Goal: Information Seeking & Learning: Check status

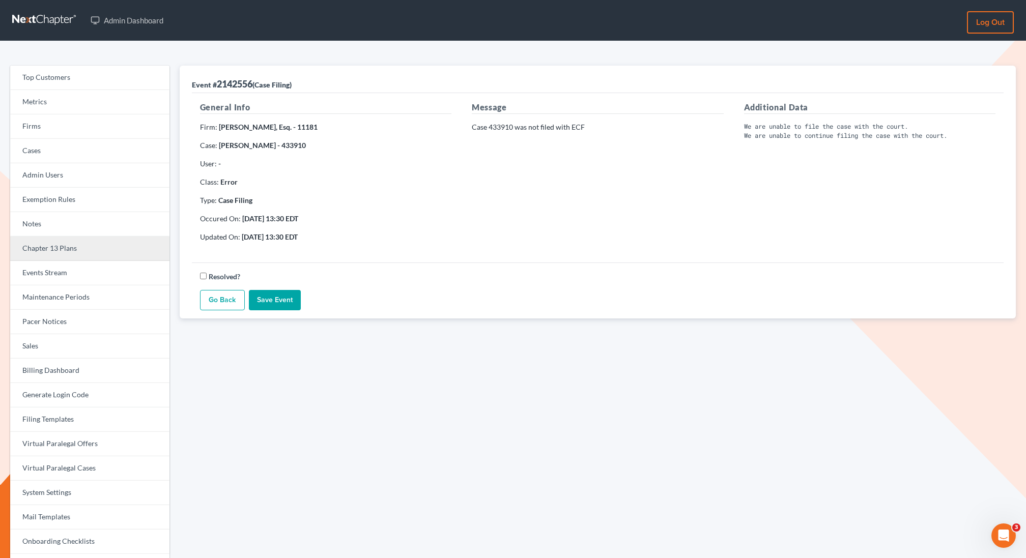
click at [59, 249] on link "Chapter 13 Plans" at bounding box center [89, 249] width 159 height 24
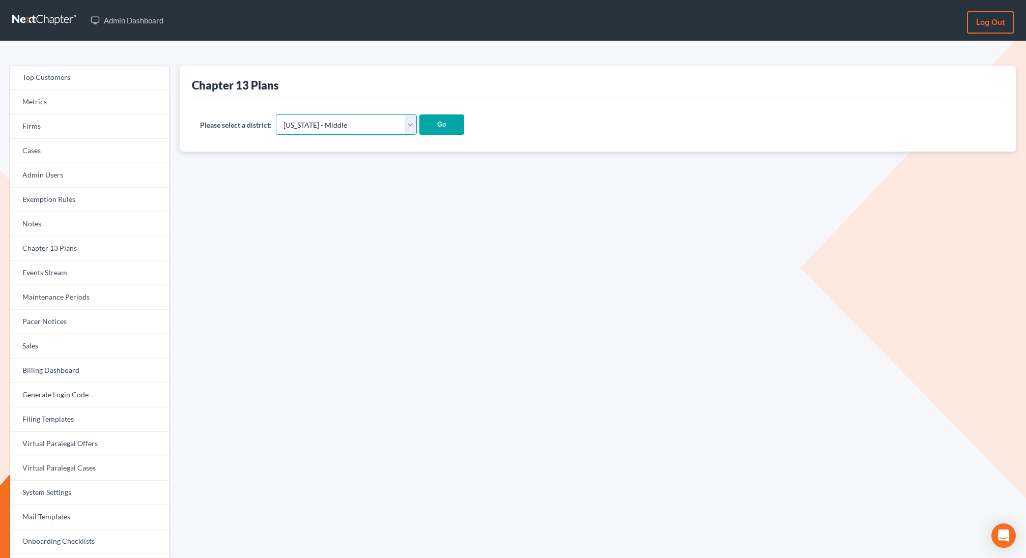
click at [324, 128] on select "Alabama - Middle Alabama - Northern Alabama - Southern Alaska Arizona Arkansas …" at bounding box center [346, 124] width 141 height 20
select select "13"
click at [276, 114] on select "Alabama - Middle Alabama - Northern Alabama - Southern Alaska Arizona Arkansas …" at bounding box center [346, 124] width 141 height 20
click at [419, 132] on input "Go" at bounding box center [441, 124] width 45 height 20
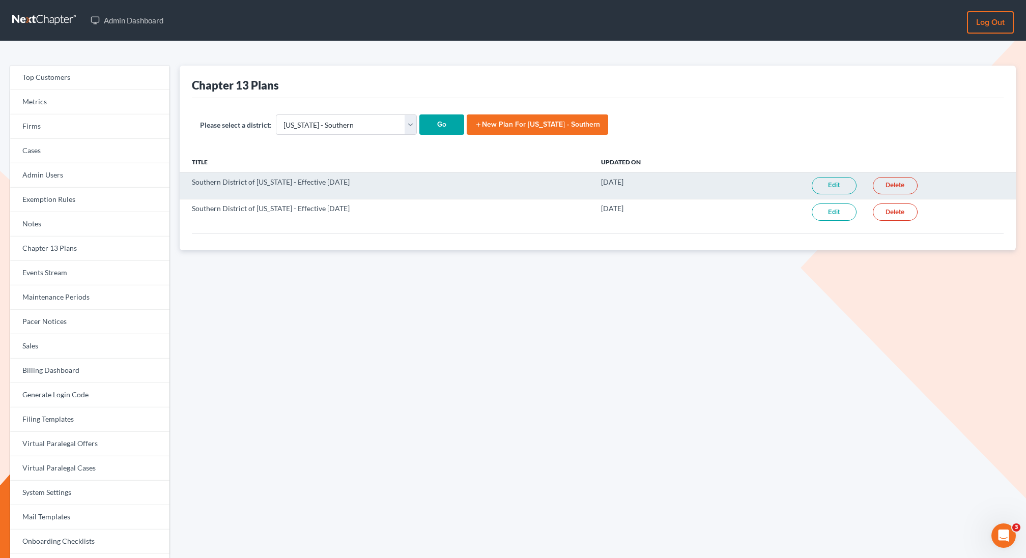
click at [826, 183] on link "Edit" at bounding box center [833, 185] width 45 height 17
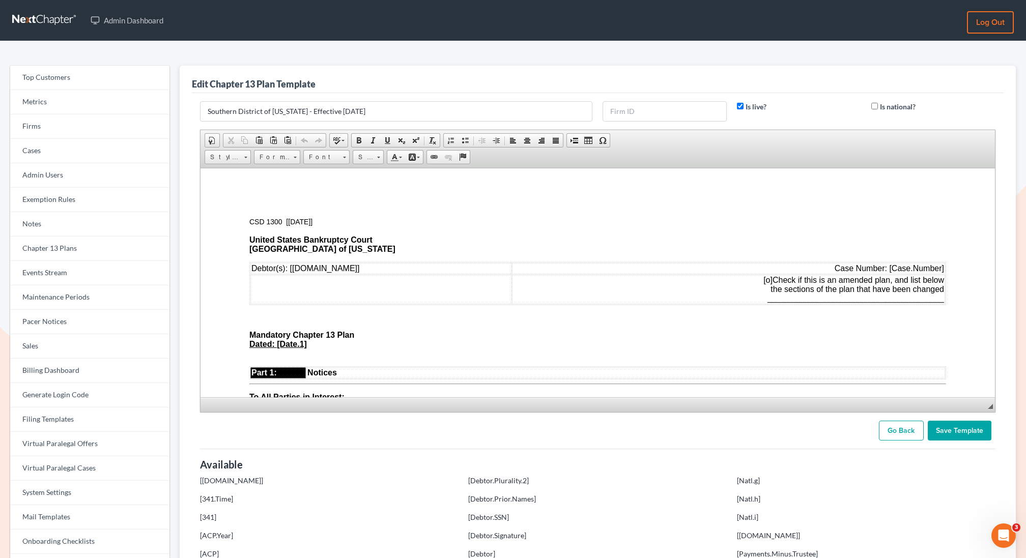
drag, startPoint x: 990, startPoint y: 405, endPoint x: 976, endPoint y: 558, distance: 153.2
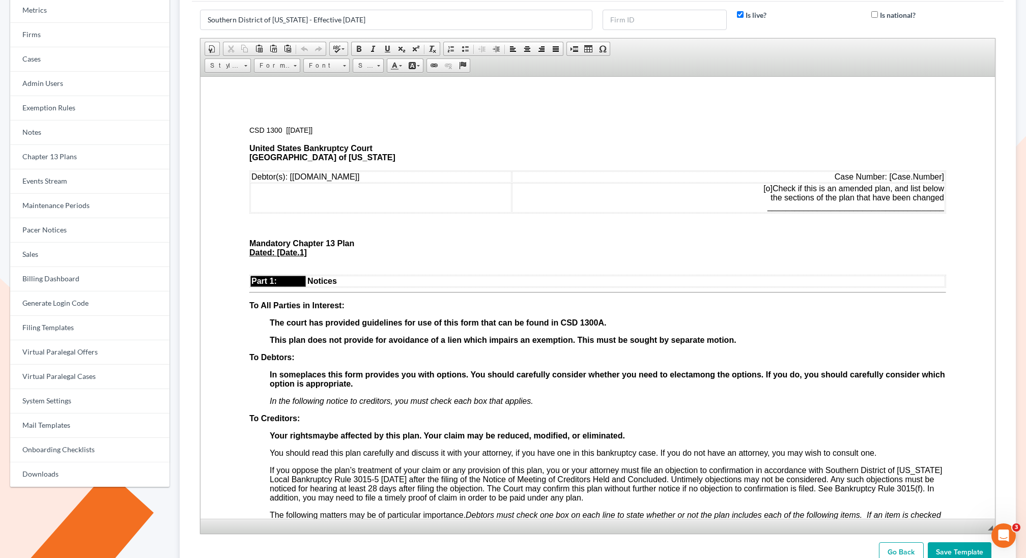
scroll to position [111, 0]
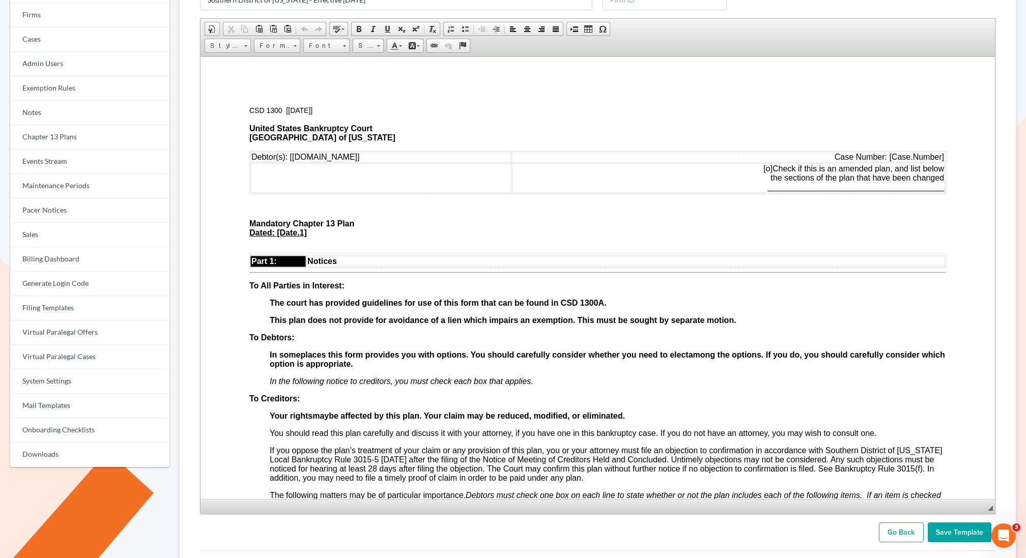
drag, startPoint x: 988, startPoint y: 425, endPoint x: 994, endPoint y: 558, distance: 132.9
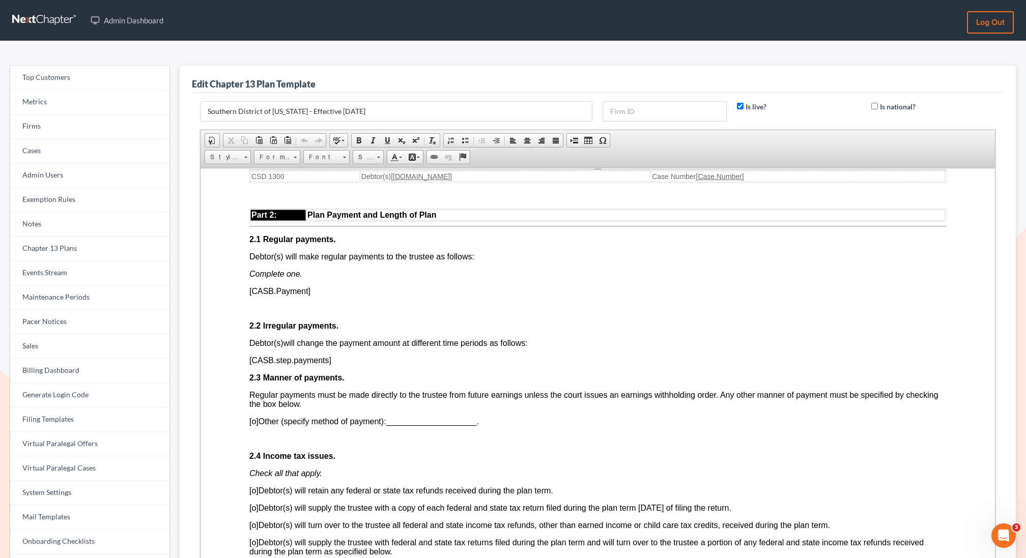
scroll to position [541, 0]
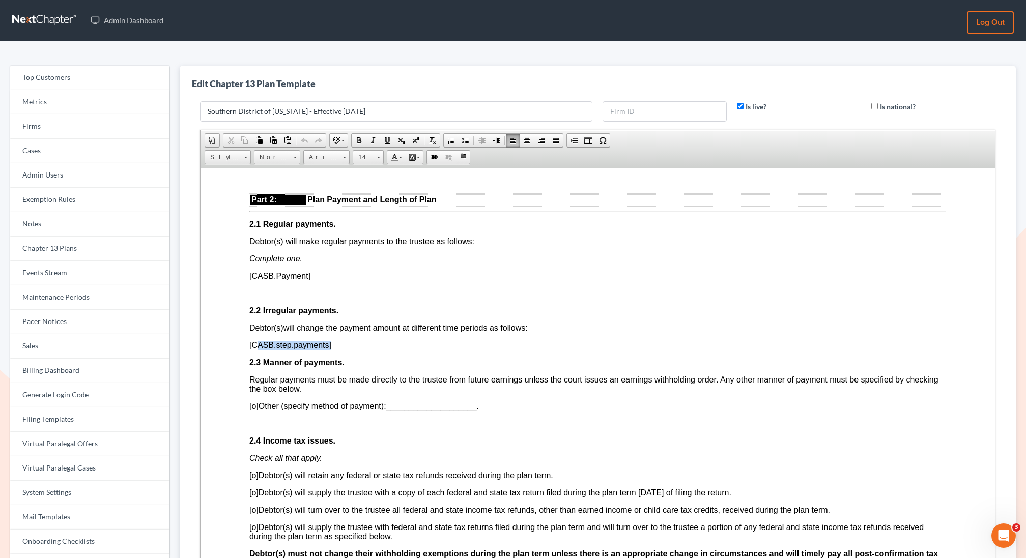
drag, startPoint x: 337, startPoint y: 352, endPoint x: 258, endPoint y: 351, distance: 79.4
click at [258, 350] on p "[CASB.step.payments]" at bounding box center [597, 344] width 697 height 9
drag, startPoint x: 246, startPoint y: 353, endPoint x: 344, endPoint y: 354, distance: 98.2
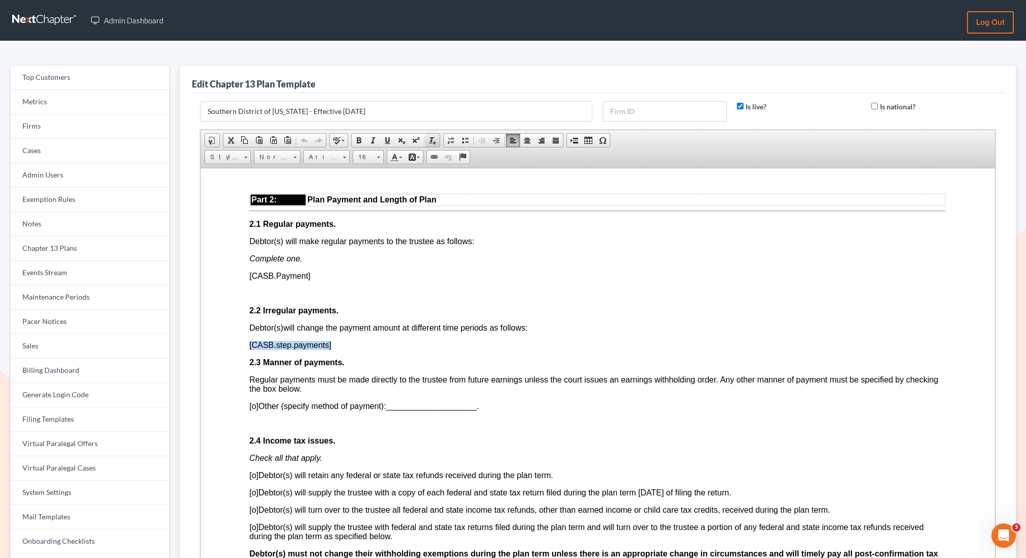
click at [429, 139] on span at bounding box center [432, 140] width 8 height 8
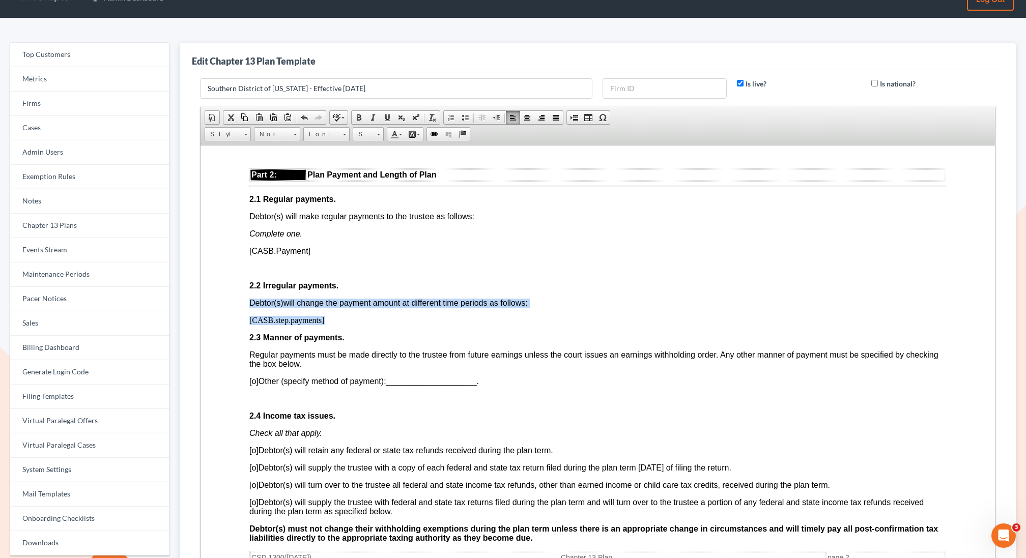
scroll to position [0, 0]
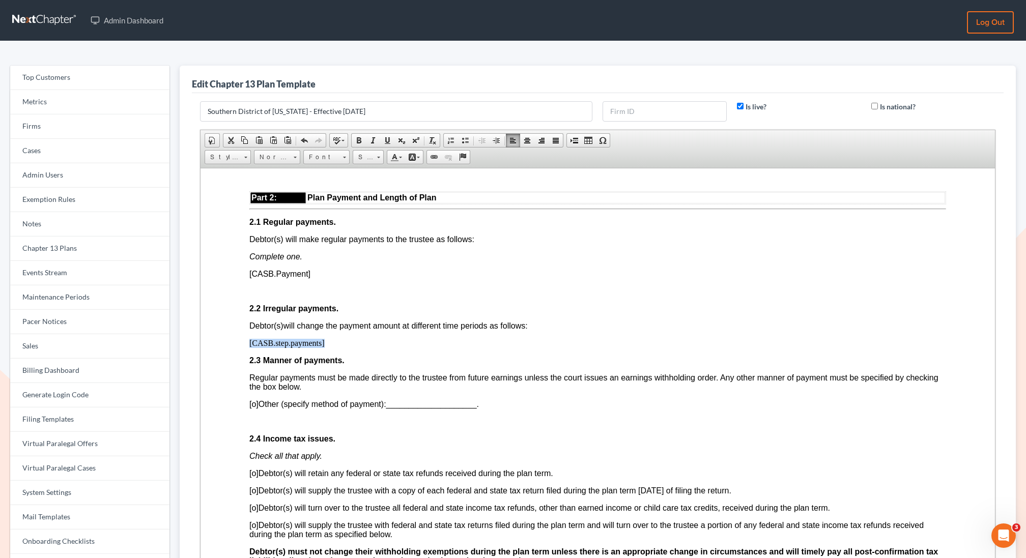
drag, startPoint x: 333, startPoint y: 355, endPoint x: 247, endPoint y: 355, distance: 86.5
drag, startPoint x: 329, startPoint y: 353, endPoint x: 241, endPoint y: 355, distance: 87.5
click at [428, 138] on span at bounding box center [432, 140] width 8 height 8
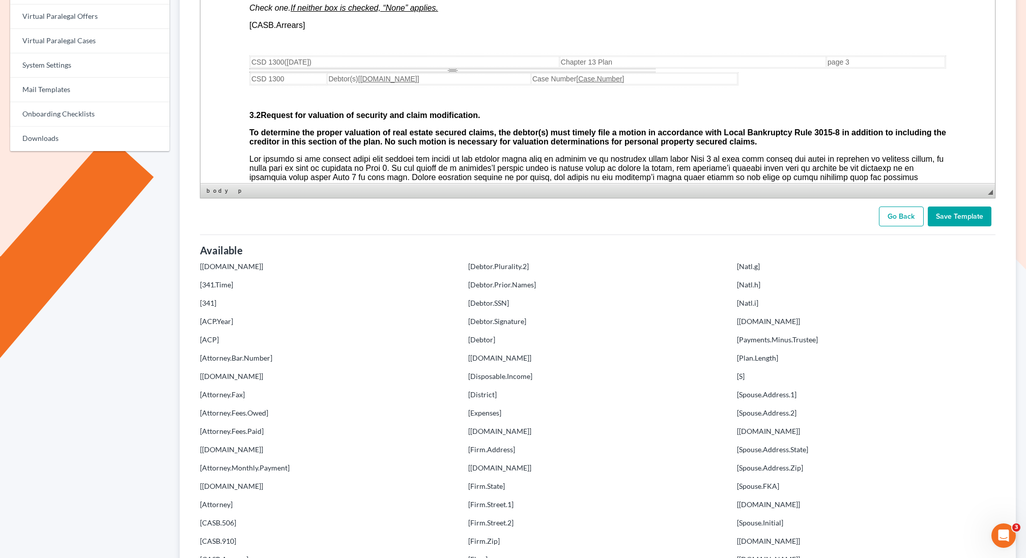
scroll to position [434, 0]
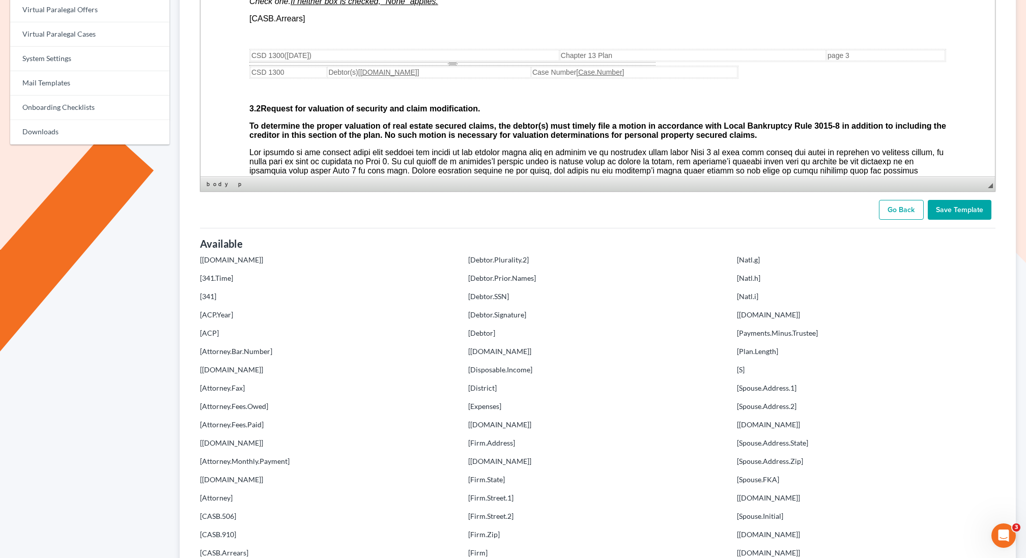
click at [958, 210] on input "Save Template" at bounding box center [959, 210] width 64 height 20
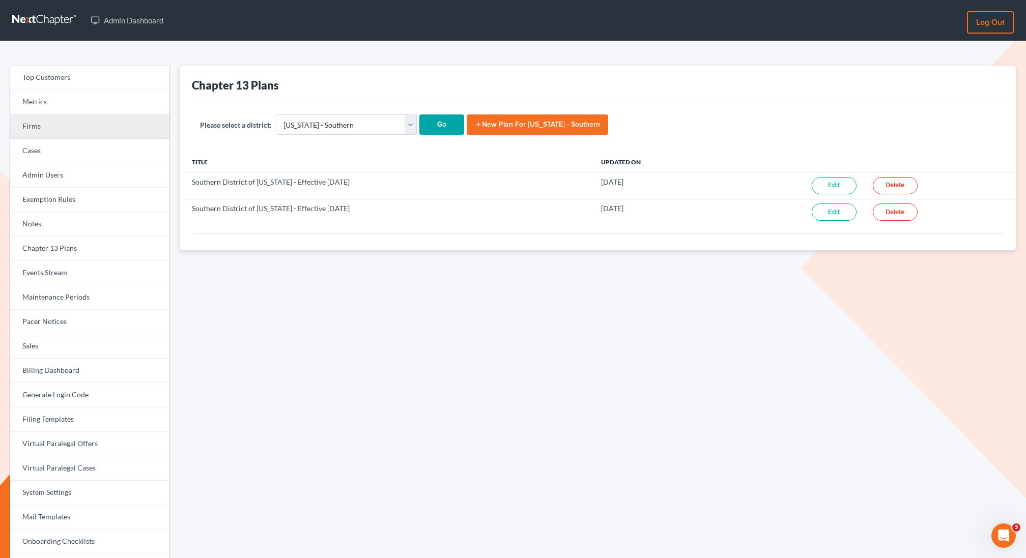
click at [69, 125] on link "Firms" at bounding box center [89, 126] width 159 height 24
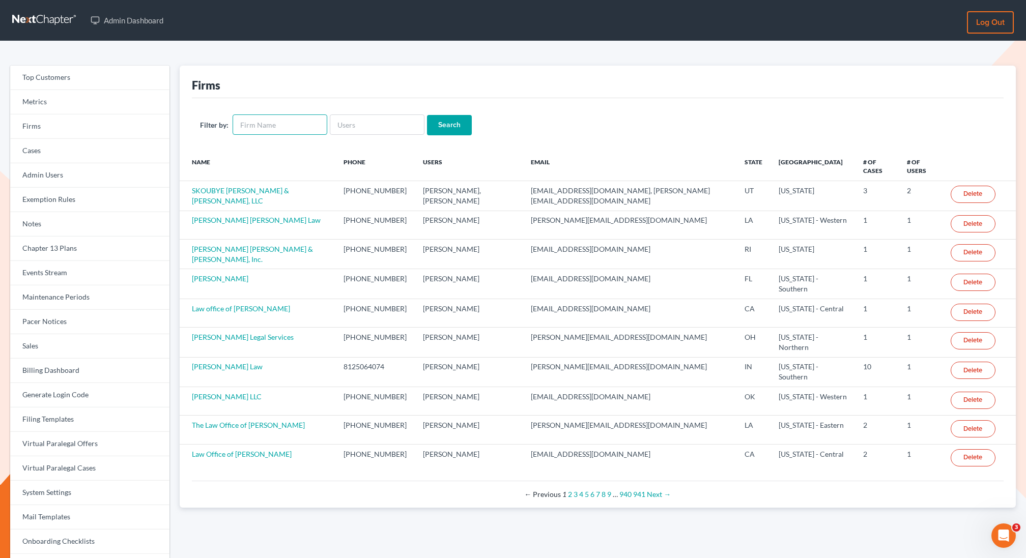
click at [265, 130] on input "text" at bounding box center [280, 124] width 95 height 20
type input "debt law"
click at [427, 115] on input "Search" at bounding box center [449, 125] width 45 height 20
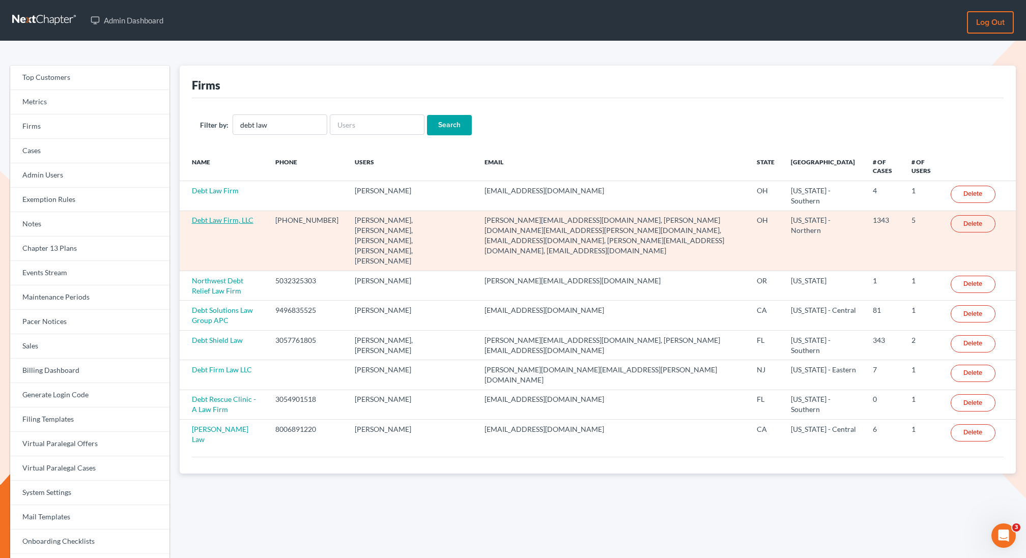
click at [206, 217] on link "Debt Law Firm, LLC" at bounding box center [223, 220] width 62 height 9
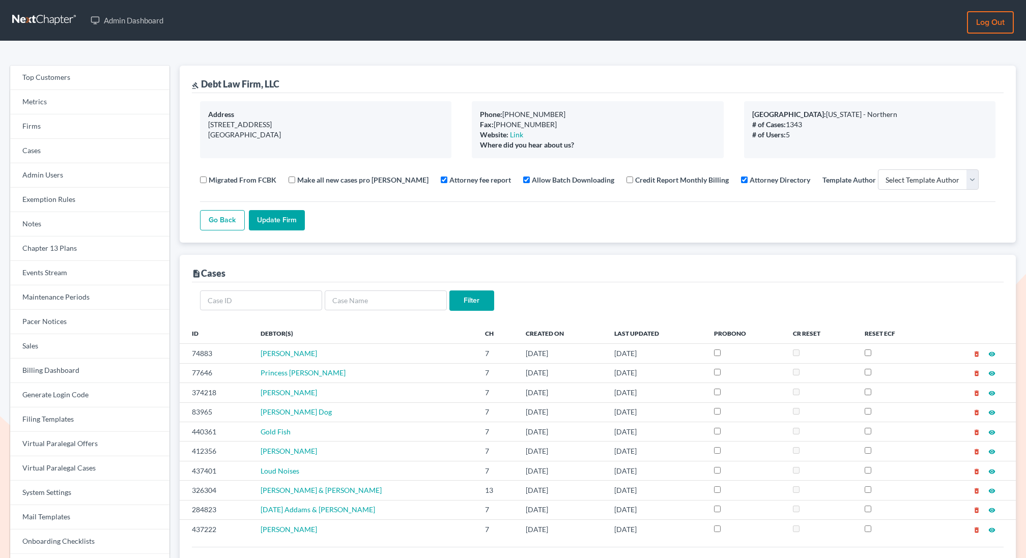
select select
drag, startPoint x: 993, startPoint y: 352, endPoint x: 180, endPoint y: 30, distance: 874.5
click at [76, 128] on link "Firms" at bounding box center [89, 126] width 159 height 24
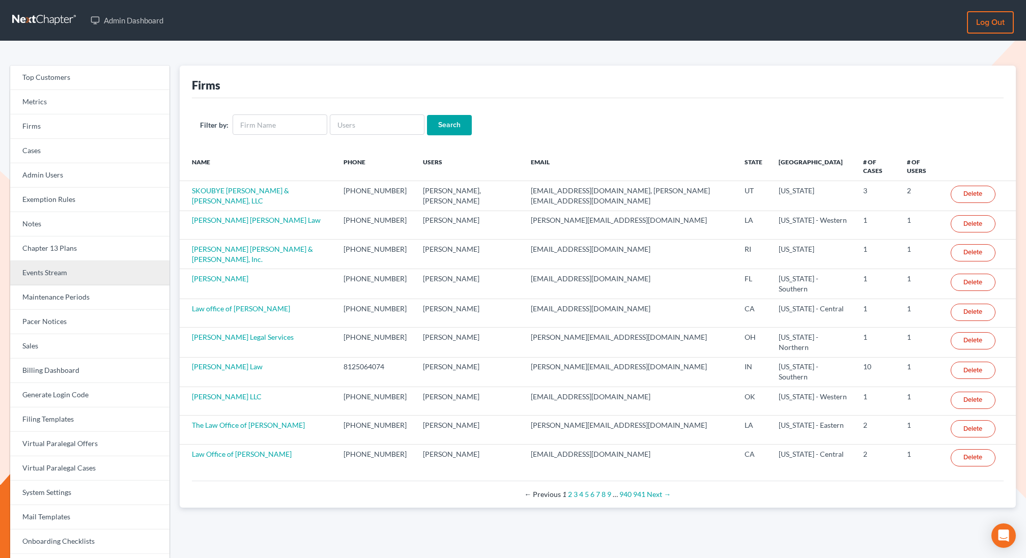
click at [55, 272] on link "Events Stream" at bounding box center [89, 273] width 159 height 24
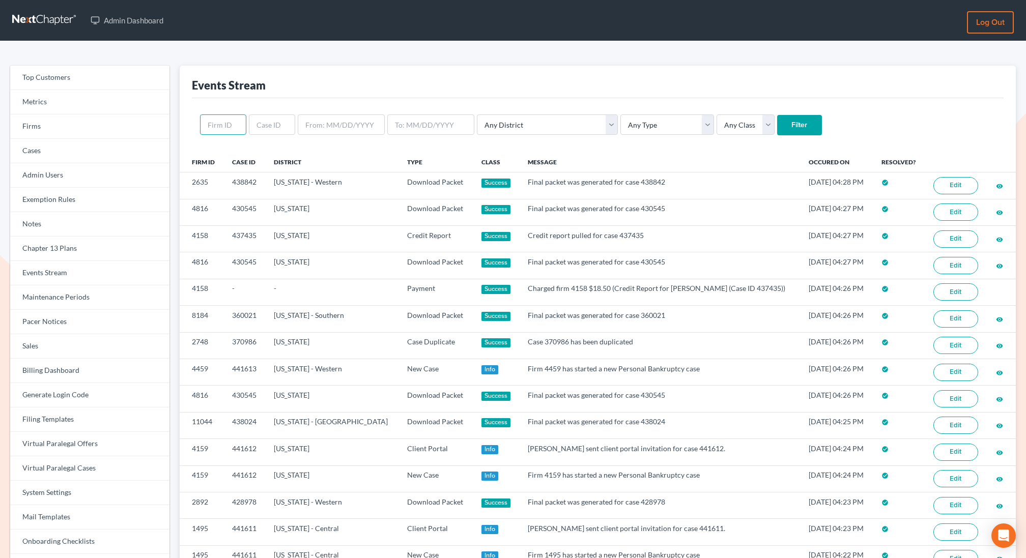
click at [229, 126] on input "text" at bounding box center [223, 124] width 46 height 20
paste input "11181"
type input "11181"
click at [777, 115] on input "Filter" at bounding box center [799, 125] width 45 height 20
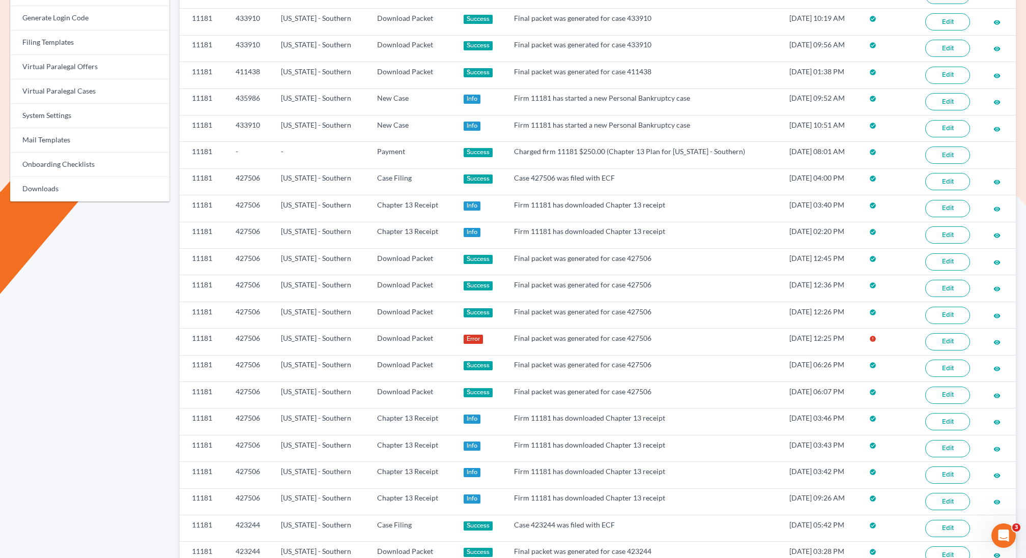
scroll to position [376, 0]
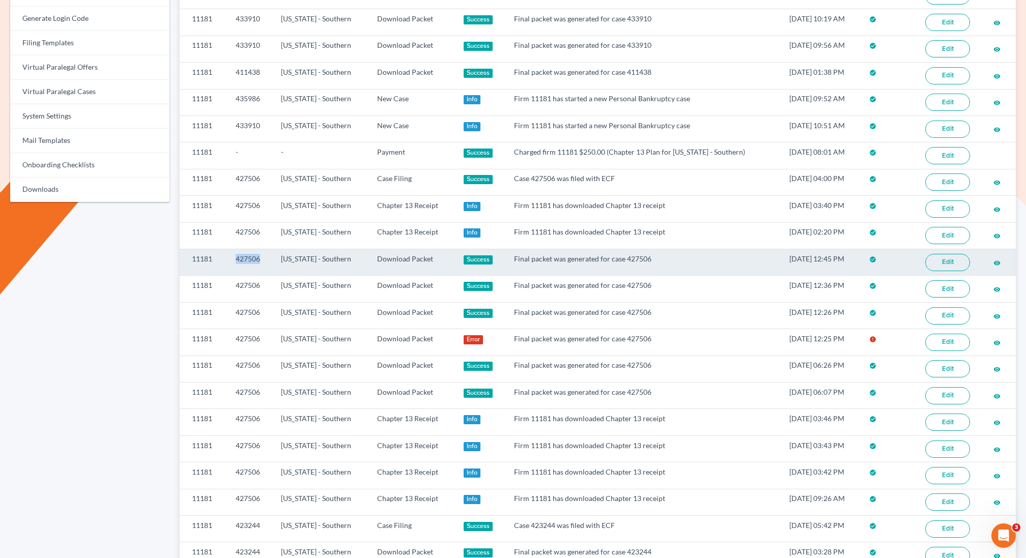
drag, startPoint x: 266, startPoint y: 250, endPoint x: 235, endPoint y: 251, distance: 31.1
click at [235, 251] on td "427506" at bounding box center [249, 262] width 45 height 26
copy td "427506"
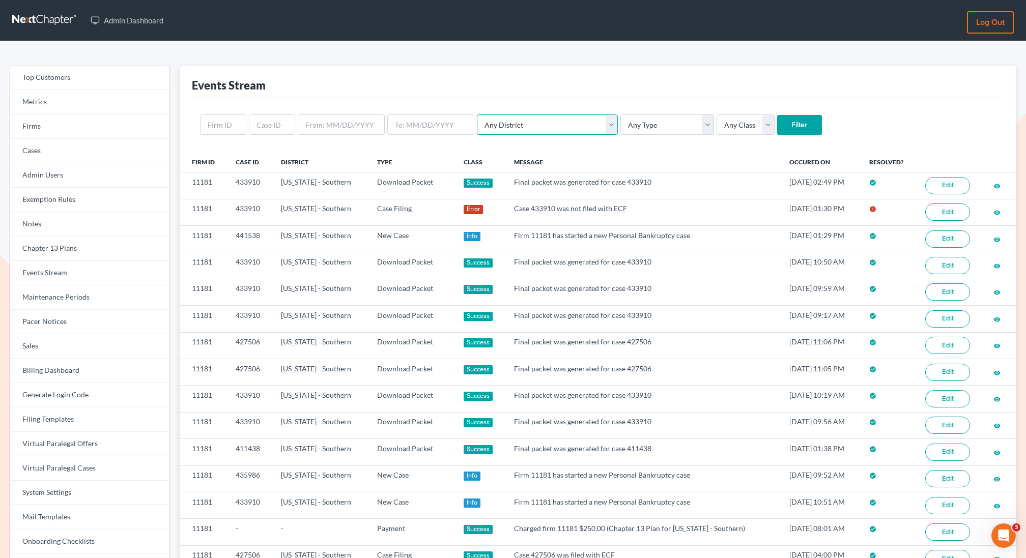
click at [516, 122] on select "Any District [US_STATE] - [GEOGRAPHIC_DATA] [US_STATE] - [GEOGRAPHIC_DATA] [US_…" at bounding box center [547, 124] width 141 height 20
select select "58"
click at [477, 114] on select "Any District [US_STATE] - [GEOGRAPHIC_DATA] [US_STATE] - [GEOGRAPHIC_DATA] [US_…" at bounding box center [547, 124] width 141 height 20
click at [636, 122] on select "Any Type Case Applied To Plan Case Archive Case Duplicate Case Filing Chapter 1…" at bounding box center [667, 124] width 94 height 20
select select "case_filing"
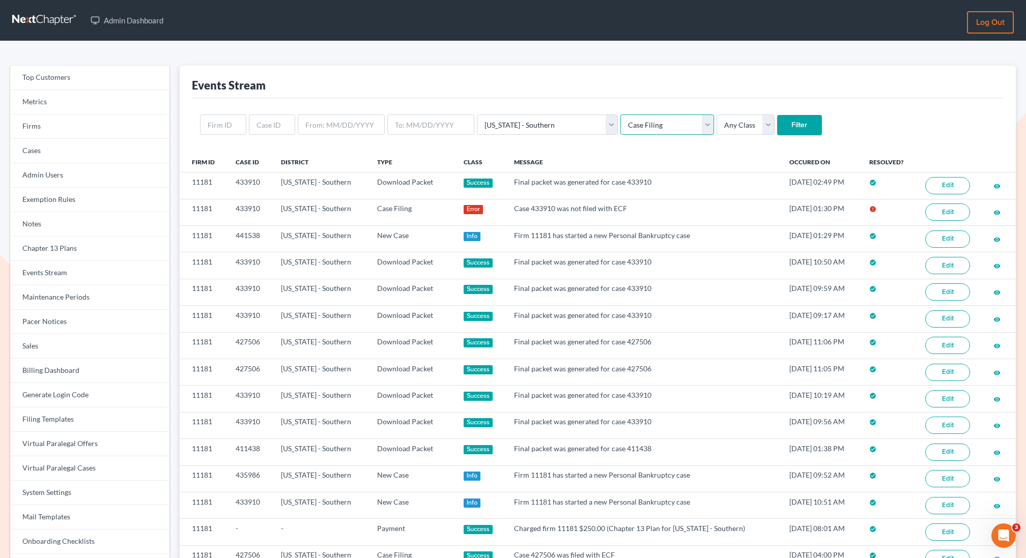
click at [620, 114] on select "Any Type Case Applied To Plan Case Archive Case Duplicate Case Filing Chapter 1…" at bounding box center [667, 124] width 94 height 20
click at [716, 118] on select "Any Class Success Error Info" at bounding box center [745, 124] width 58 height 20
select select "success"
click at [716, 114] on select "Any Class Success Error Info" at bounding box center [745, 124] width 58 height 20
click at [777, 124] on input "Filter" at bounding box center [799, 125] width 45 height 20
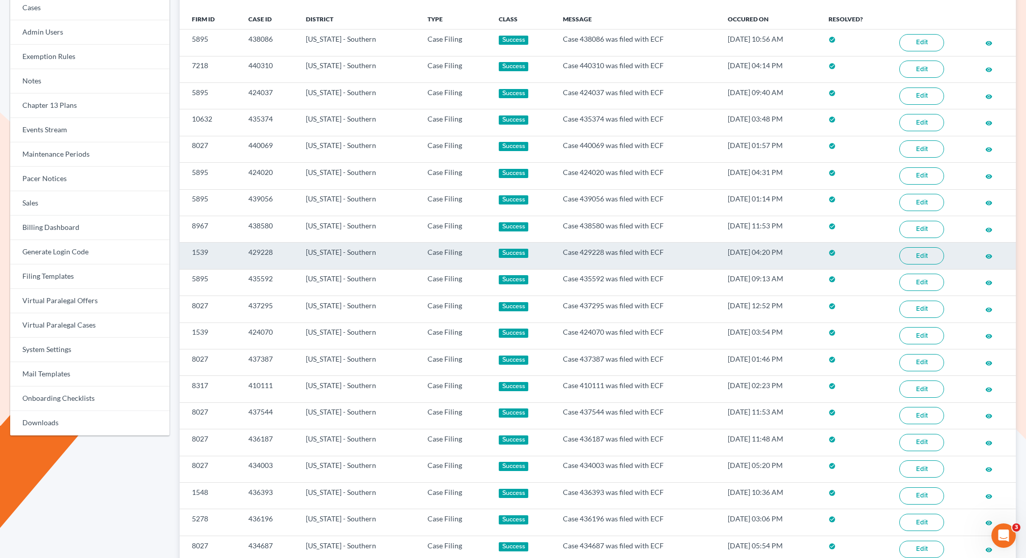
scroll to position [137, 0]
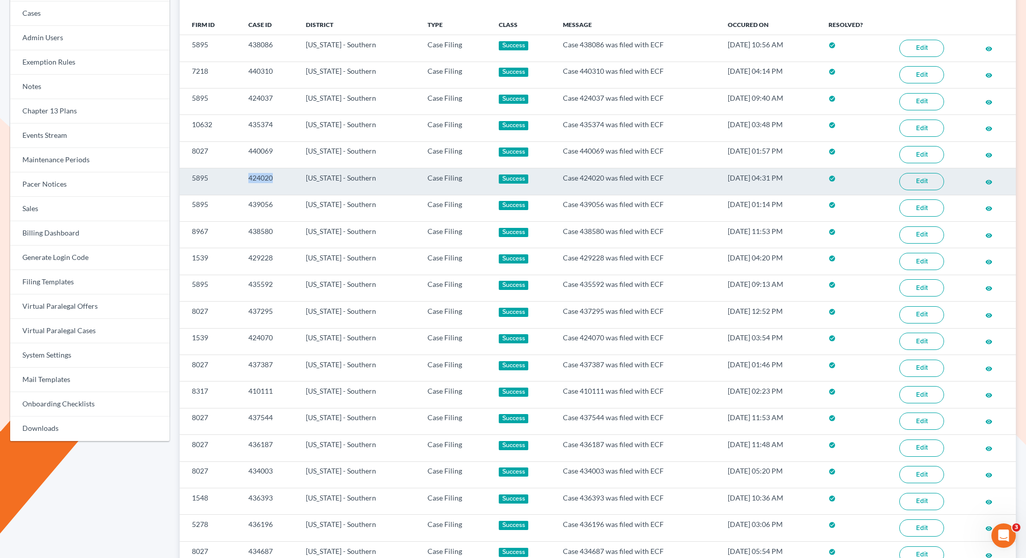
copy tr "424020"
drag, startPoint x: 277, startPoint y: 173, endPoint x: 235, endPoint y: 172, distance: 42.8
click at [235, 173] on tr "5895 424020 New York - Southern Case Filing Success Case 424020 was filed with …" at bounding box center [598, 181] width 836 height 26
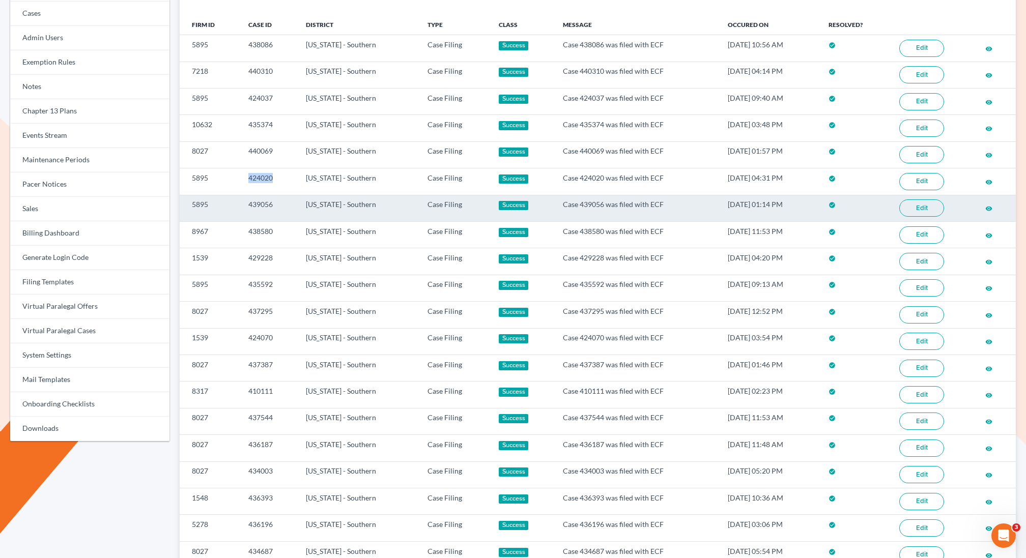
scroll to position [0, 0]
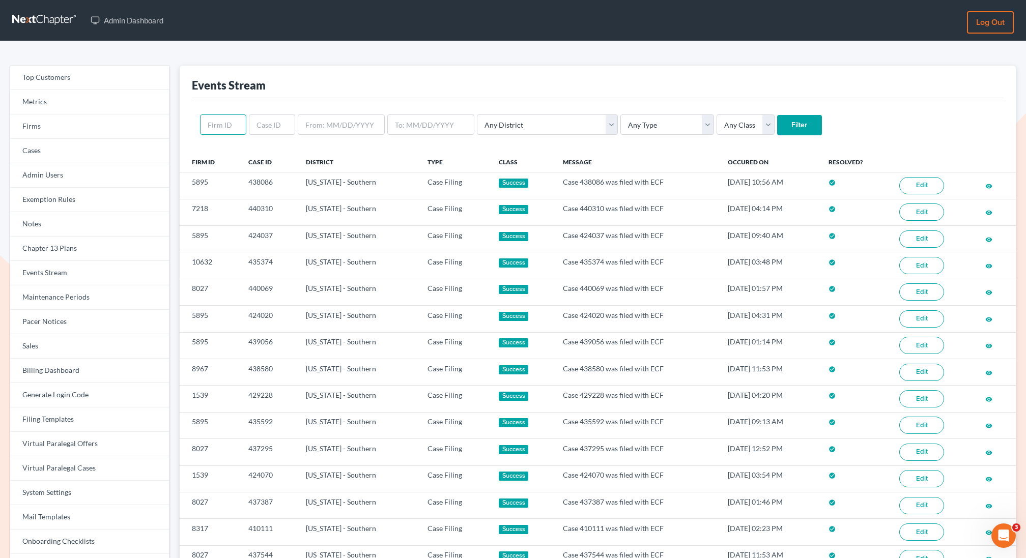
click at [220, 118] on input "text" at bounding box center [223, 124] width 46 height 20
paste input "She filed successfully in August."
type input "She filed successfully in August."
click at [220, 124] on input "She filed successfully in August." at bounding box center [223, 124] width 46 height 20
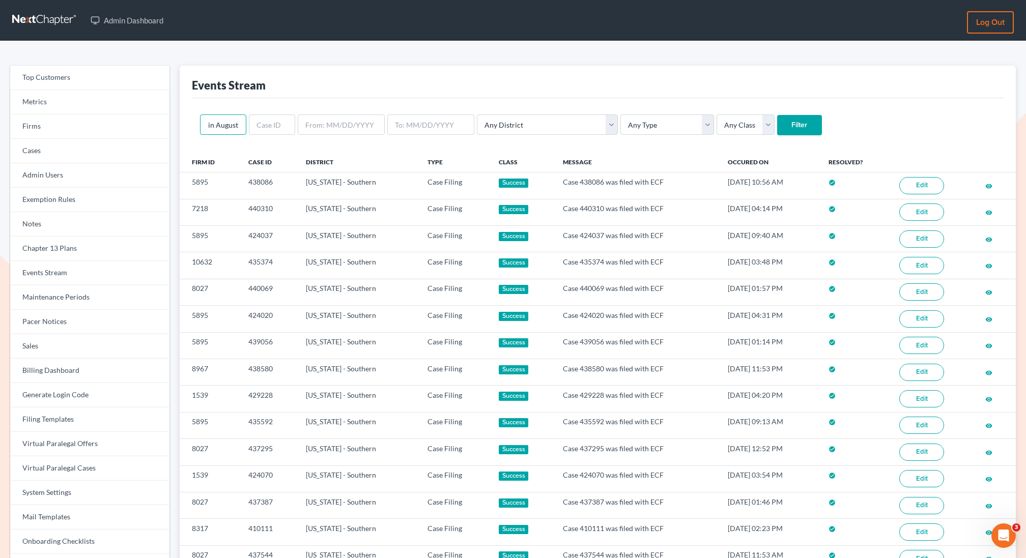
click at [220, 124] on input "She filed successfully in August." at bounding box center [223, 124] width 46 height 20
click at [205, 122] on input "text" at bounding box center [223, 124] width 46 height 20
paste input "11181"
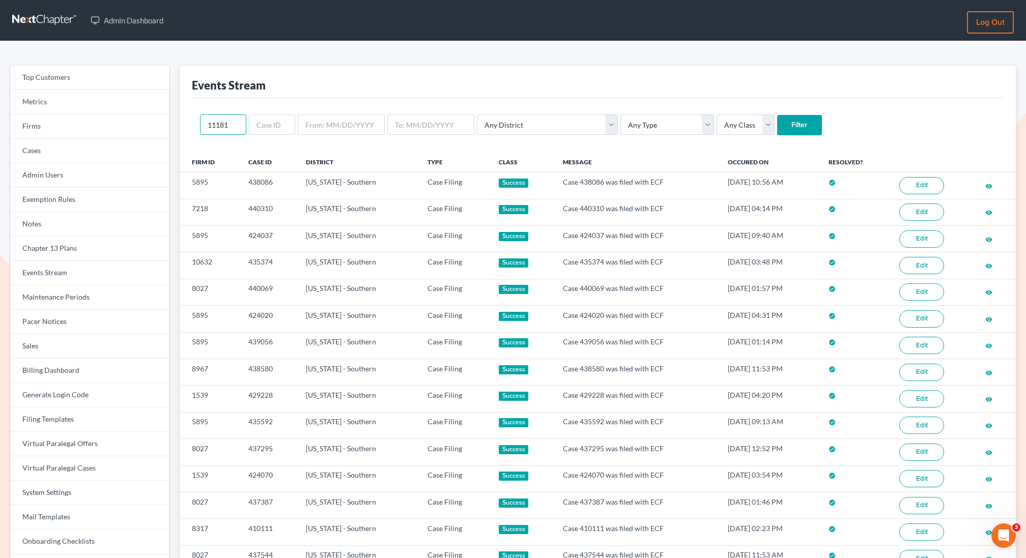
type input "11181"
click at [777, 115] on input "Filter" at bounding box center [799, 125] width 45 height 20
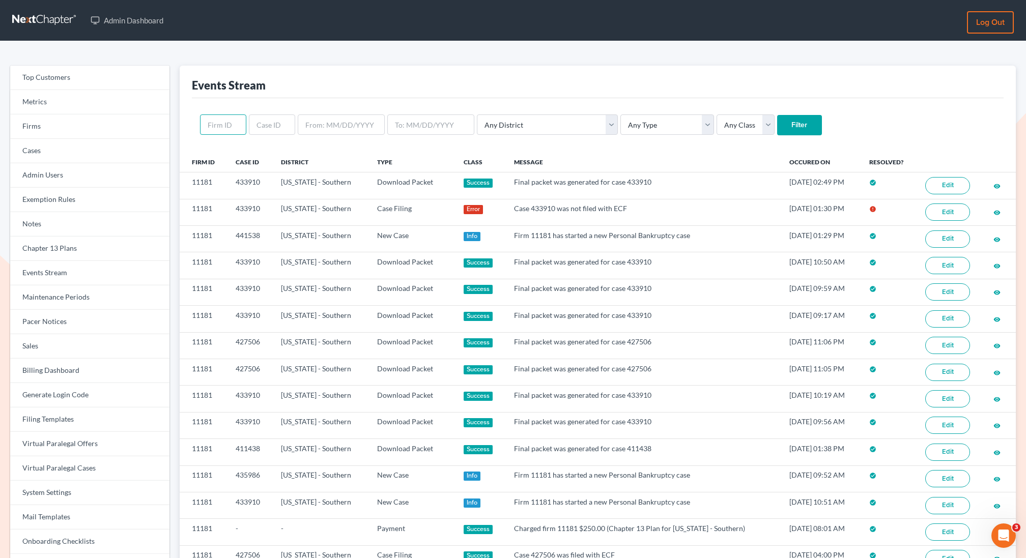
click at [226, 129] on input "text" at bounding box center [223, 124] width 46 height 20
paste input "11181"
type input "11181"
click at [523, 127] on select "Any District [US_STATE] - [GEOGRAPHIC_DATA] [US_STATE] - [GEOGRAPHIC_DATA] [US_…" at bounding box center [547, 124] width 141 height 20
click at [620, 128] on select "Any Type Case Applied To Plan Case Archive Case Duplicate Case Filing Chapter 1…" at bounding box center [667, 124] width 94 height 20
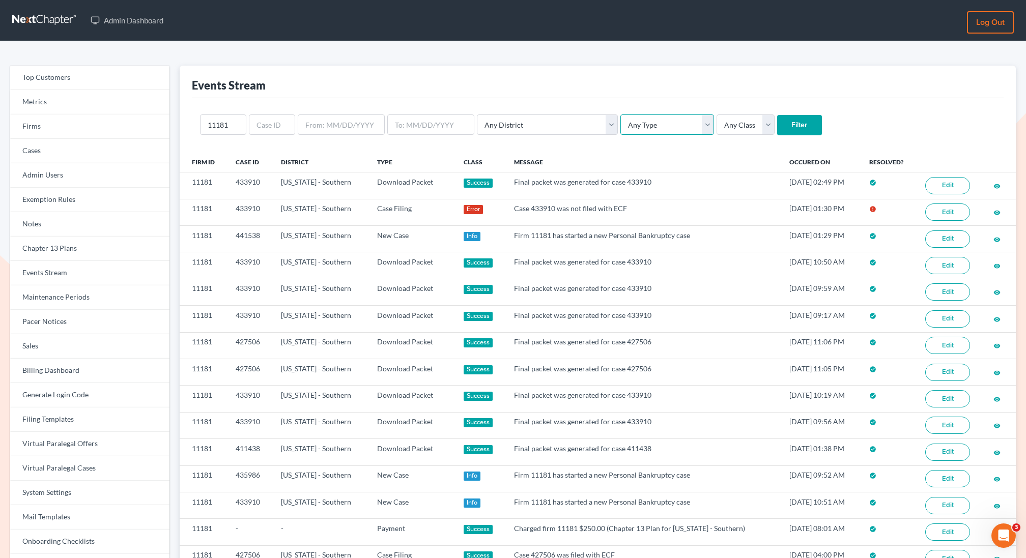
select select "case_filing"
click at [620, 114] on select "Any Type Case Applied To Plan Case Archive Case Duplicate Case Filing Chapter 1…" at bounding box center [667, 124] width 94 height 20
click at [716, 118] on select "Any Class Success Error Info" at bounding box center [745, 124] width 58 height 20
select select "success"
click at [716, 114] on select "Any Class Success Error Info" at bounding box center [745, 124] width 58 height 20
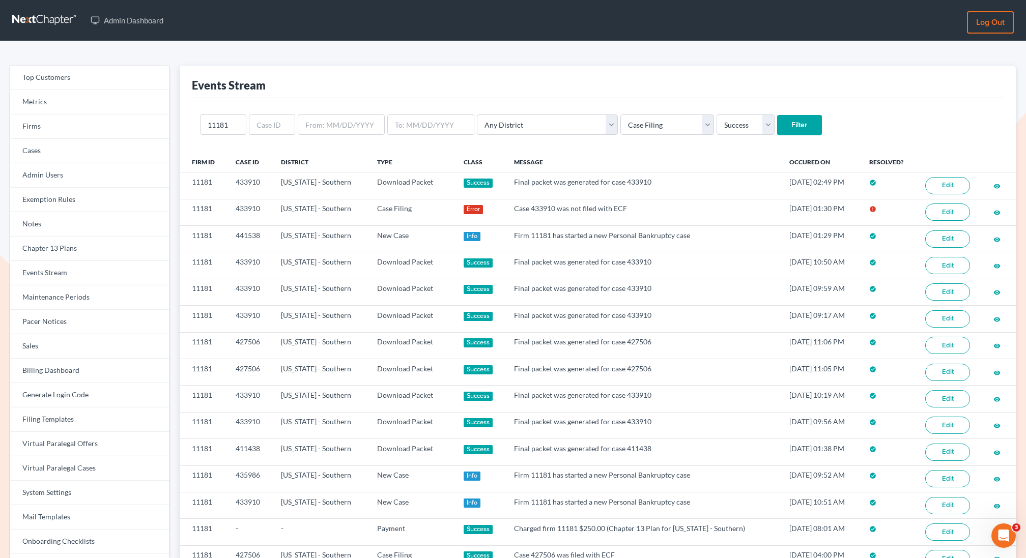
click at [777, 122] on input "Filter" at bounding box center [799, 125] width 45 height 20
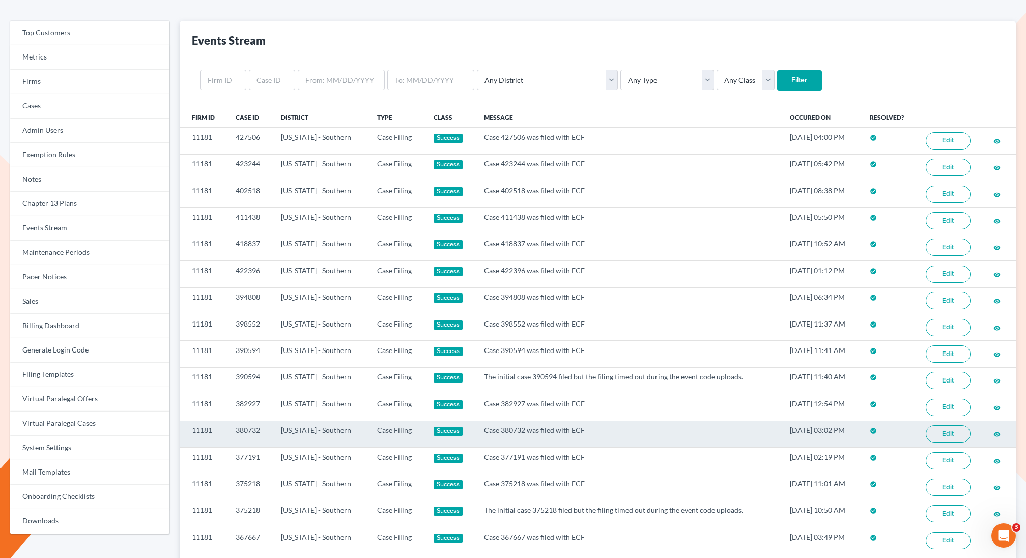
scroll to position [41, 0]
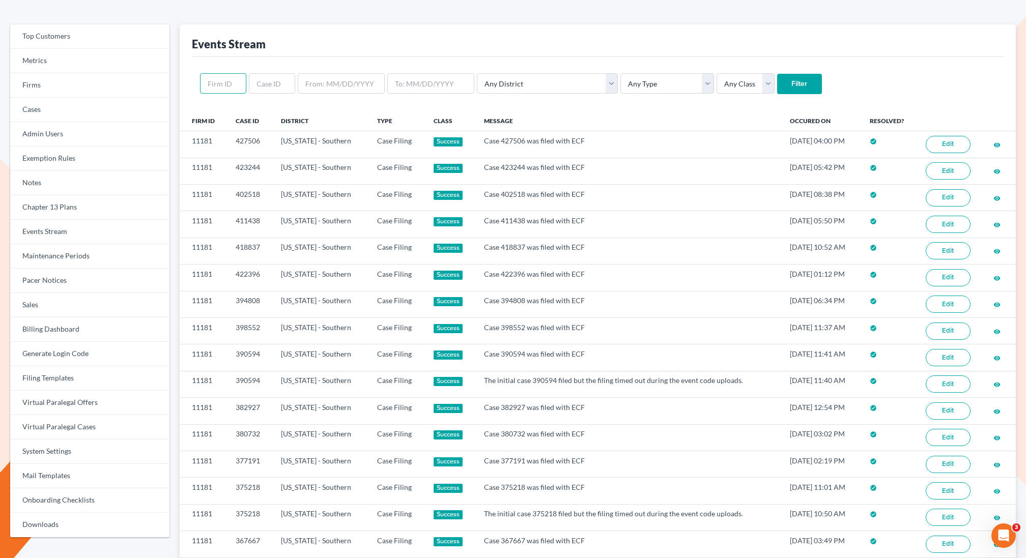
click at [235, 84] on input "text" at bounding box center [223, 83] width 46 height 20
paste input "11181"
type input "11181"
click at [777, 83] on input "Filter" at bounding box center [799, 84] width 45 height 20
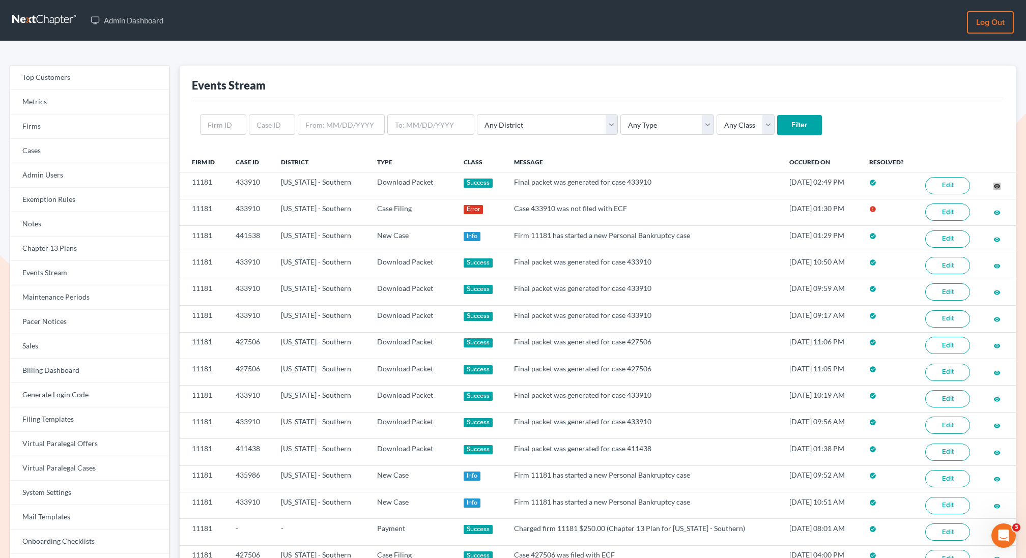
drag, startPoint x: 998, startPoint y: 185, endPoint x: 202, endPoint y: 14, distance: 813.8
click at [0, 0] on div "Admin Dashboard Log out Top Customers Metrics Firms Cases Admin Users Exemption…" at bounding box center [513, 525] width 1026 height 1050
click at [54, 130] on link "Firms" at bounding box center [89, 126] width 159 height 24
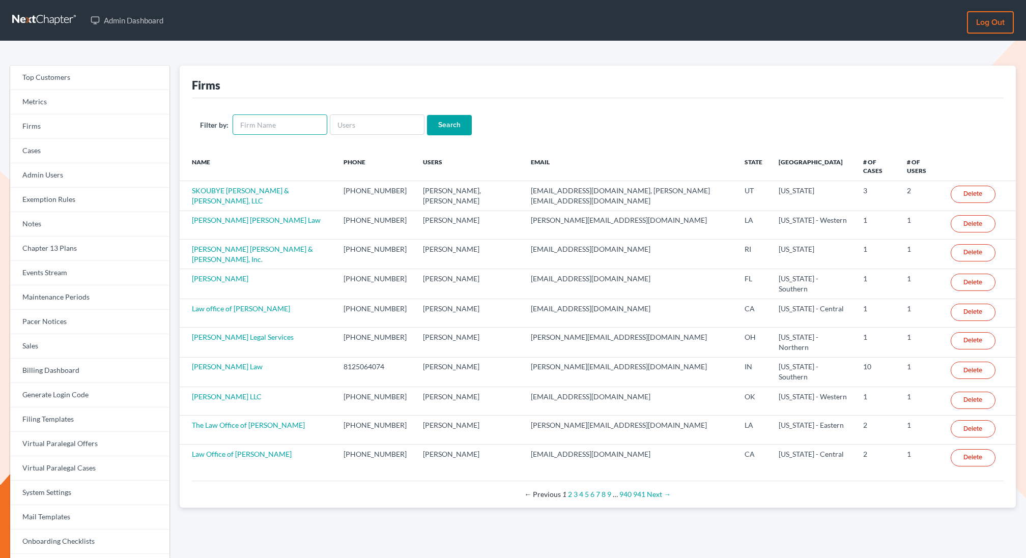
click at [249, 134] on input "text" at bounding box center [280, 124] width 95 height 20
type input "debt law"
click at [427, 115] on input "Search" at bounding box center [449, 125] width 45 height 20
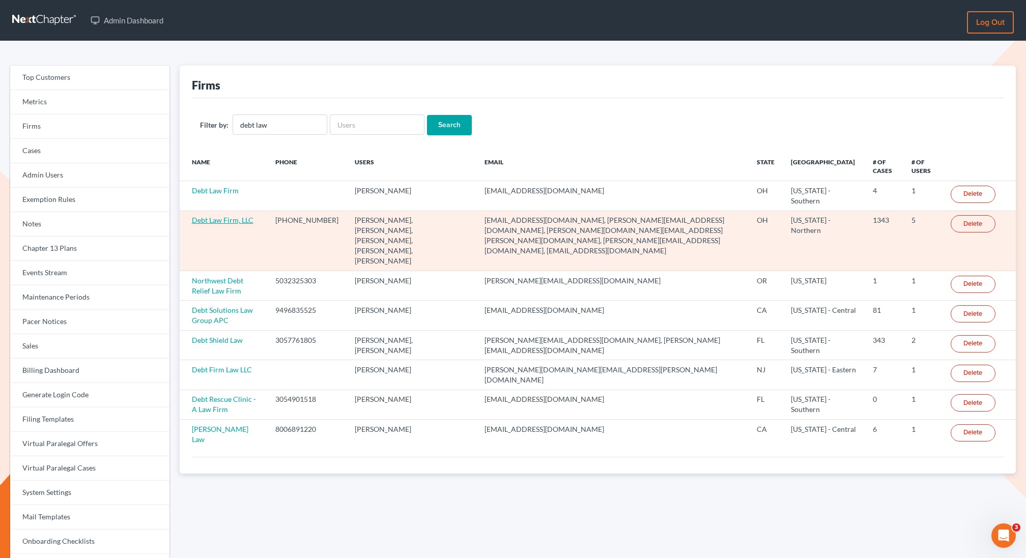
click at [218, 217] on link "Debt Law Firm, LLC" at bounding box center [223, 220] width 62 height 9
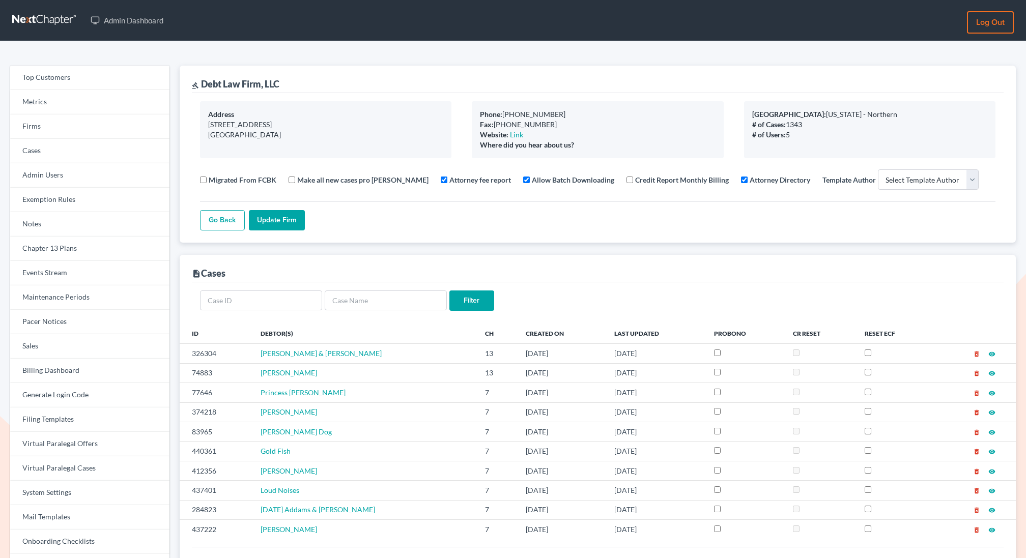
select select
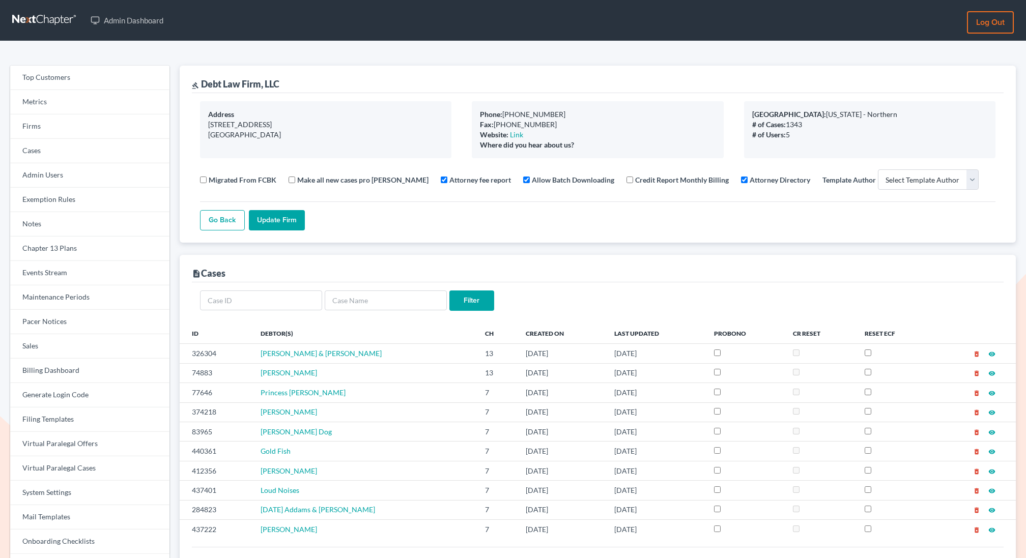
select select
click at [44, 276] on link "Events Stream" at bounding box center [89, 273] width 159 height 24
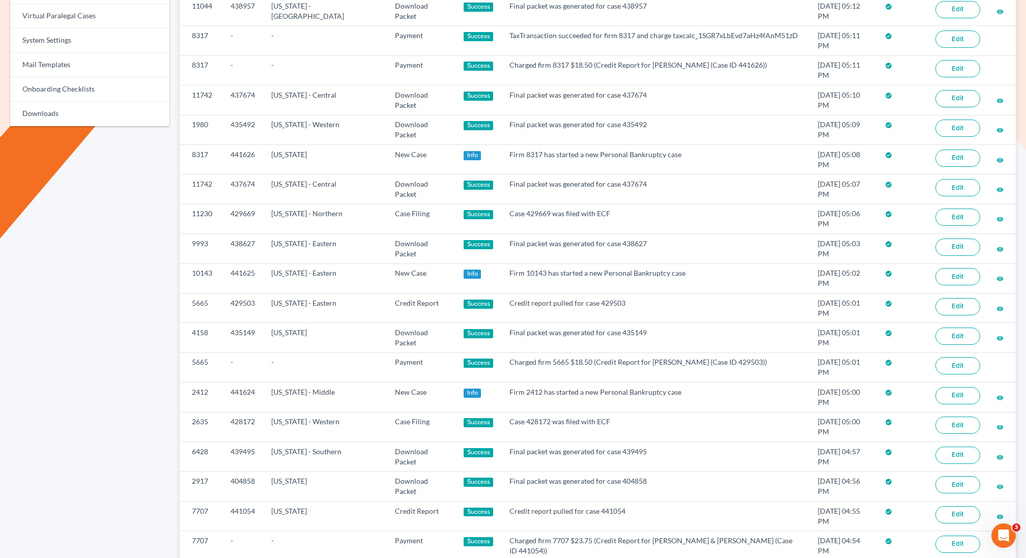
scroll to position [475, 0]
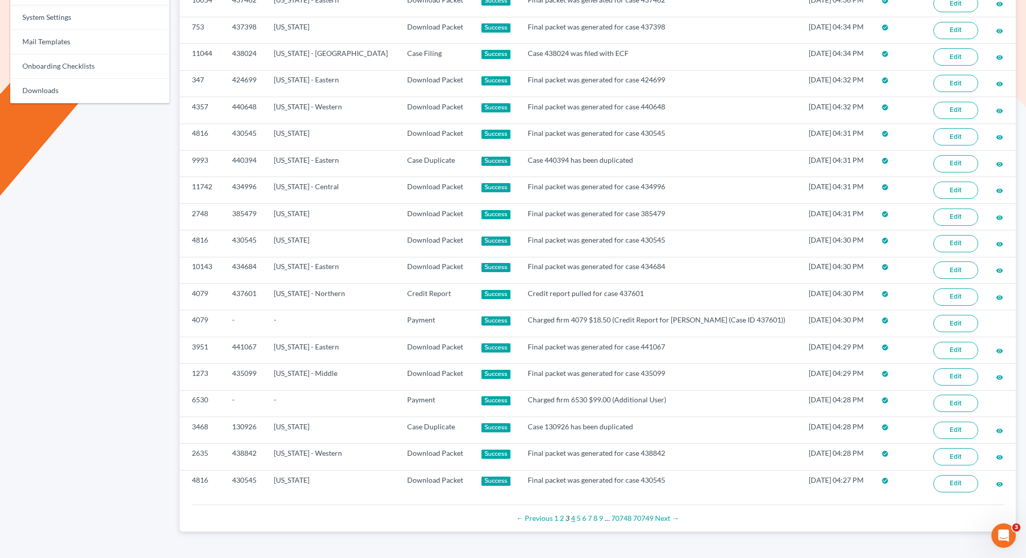
click at [571, 514] on link "4" at bounding box center [573, 518] width 4 height 9
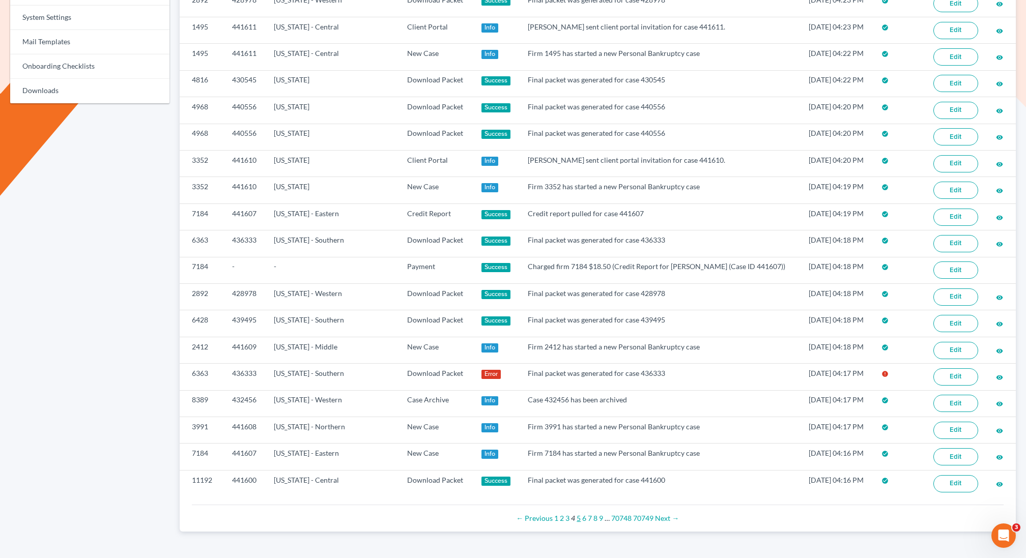
click at [578, 514] on link "5" at bounding box center [578, 518] width 4 height 9
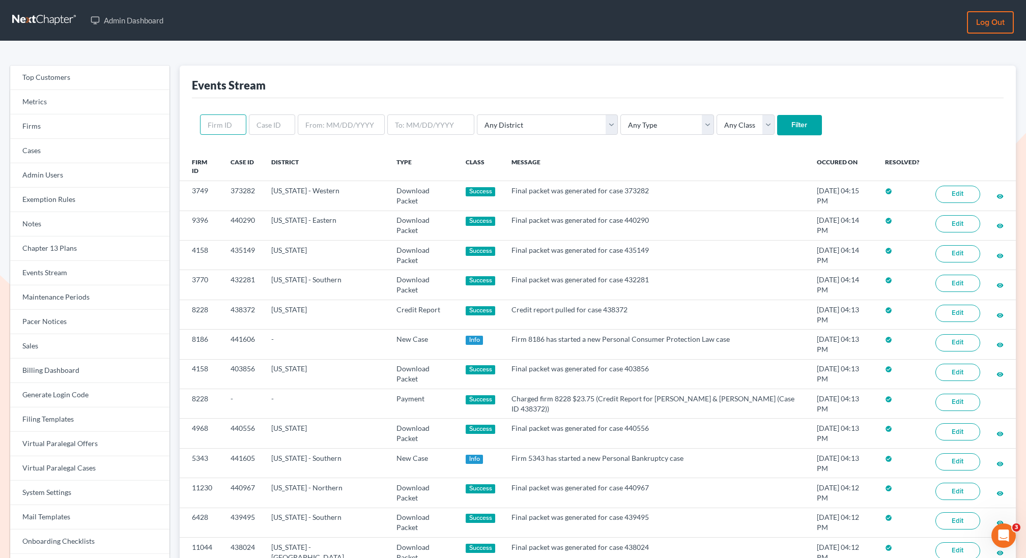
click at [217, 123] on input "text" at bounding box center [223, 124] width 46 height 20
paste input "11181"
type input "11181"
click at [777, 115] on input "Filter" at bounding box center [799, 125] width 45 height 20
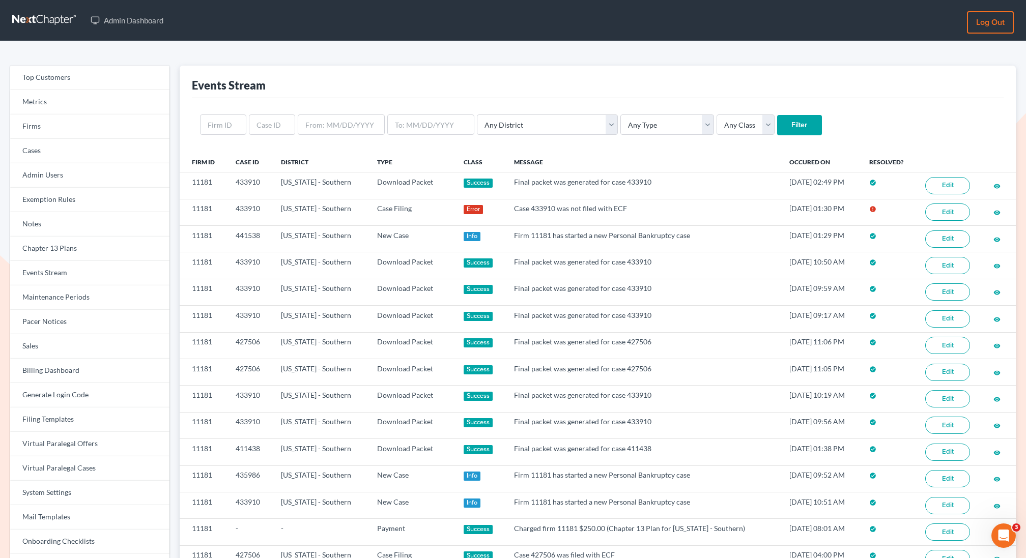
click at [417, 68] on div "Events Stream" at bounding box center [597, 82] width 811 height 33
click at [859, 134] on form "Any District [US_STATE] - [GEOGRAPHIC_DATA] [US_STATE] - [GEOGRAPHIC_DATA] [US_…" at bounding box center [597, 124] width 795 height 21
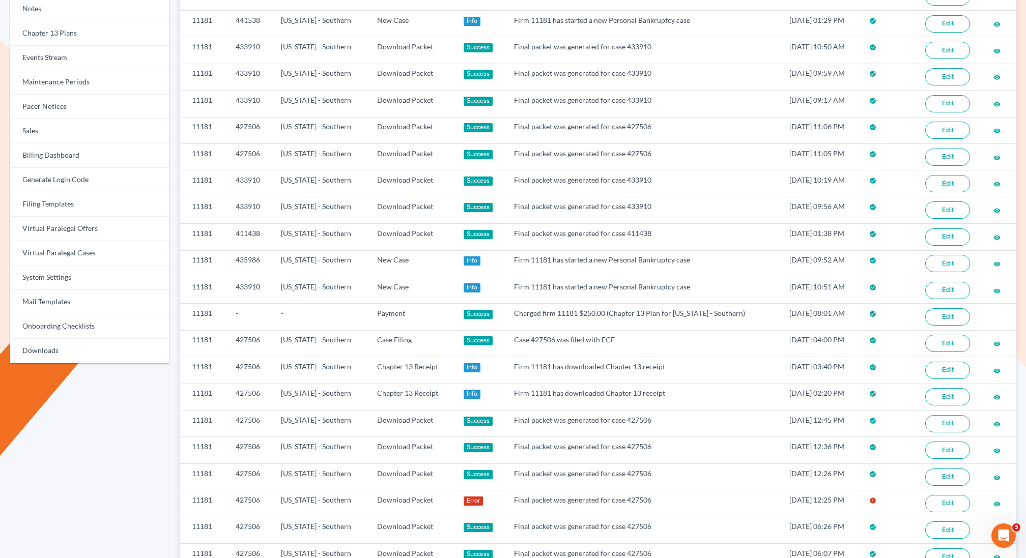
scroll to position [475, 0]
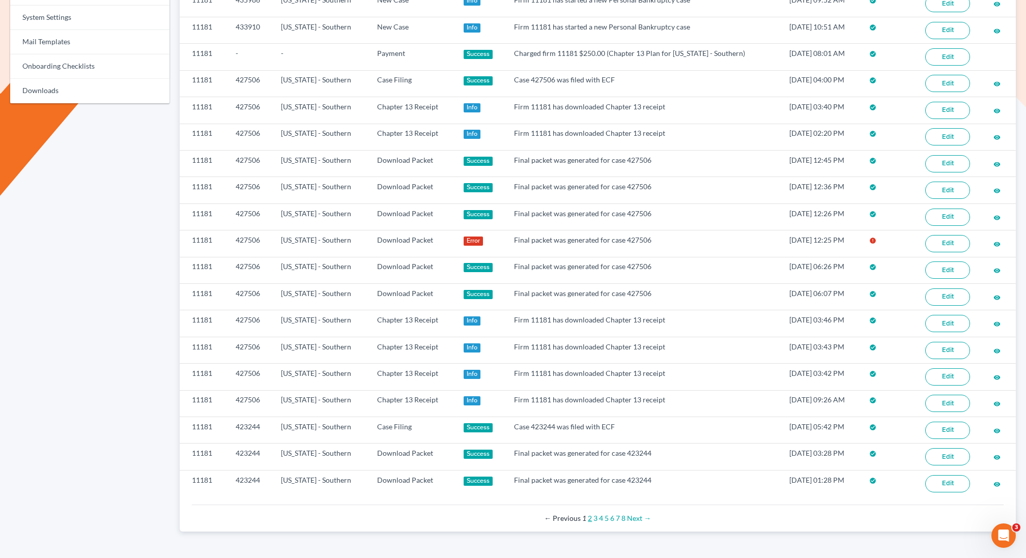
click at [590, 514] on link "2" at bounding box center [590, 518] width 4 height 9
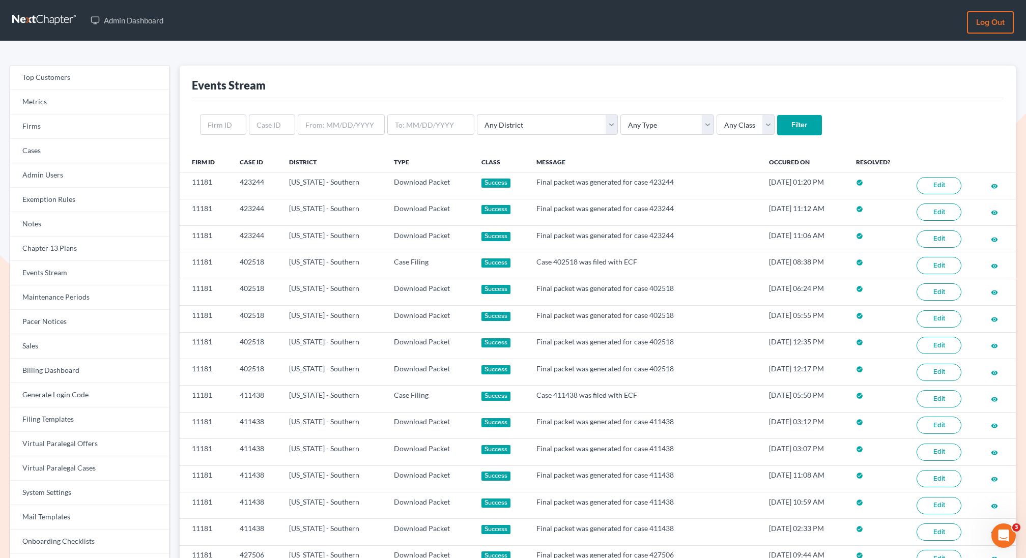
click at [538, 57] on div "Top Customers Metrics Firms Cases Admin Users Exemption Rules Notes Chapter 13 …" at bounding box center [513, 536] width 1026 height 990
click at [531, 89] on div "Events Stream" at bounding box center [597, 82] width 811 height 33
click at [226, 125] on input "text" at bounding box center [223, 124] width 46 height 20
paste input "11181"
type input "11181"
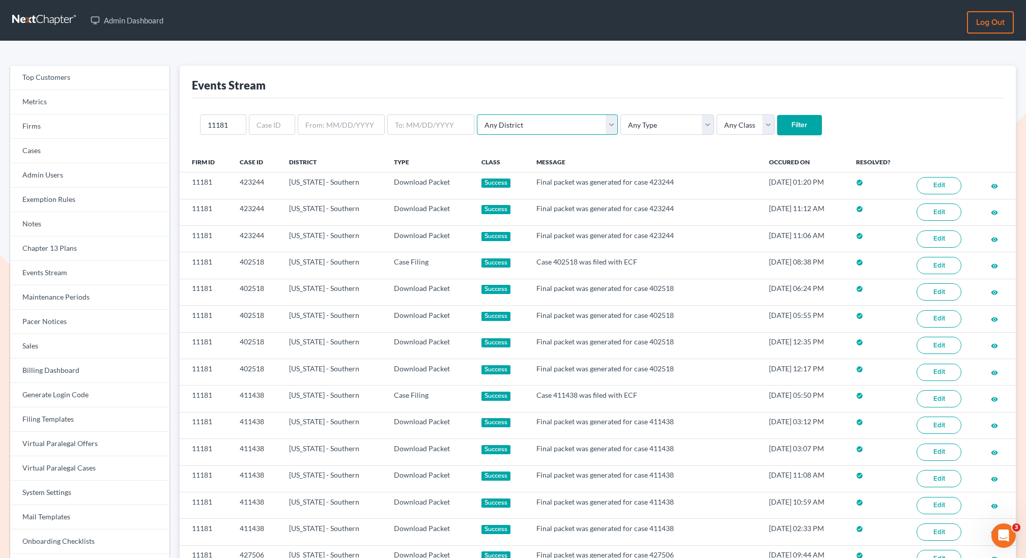
click at [498, 128] on select "Any District [US_STATE] - [GEOGRAPHIC_DATA] [US_STATE] - [GEOGRAPHIC_DATA] [US_…" at bounding box center [547, 124] width 141 height 20
click at [635, 122] on select "Any Type Case Applied To Plan Case Archive Case Duplicate Case Filing Chapter 1…" at bounding box center [667, 124] width 94 height 20
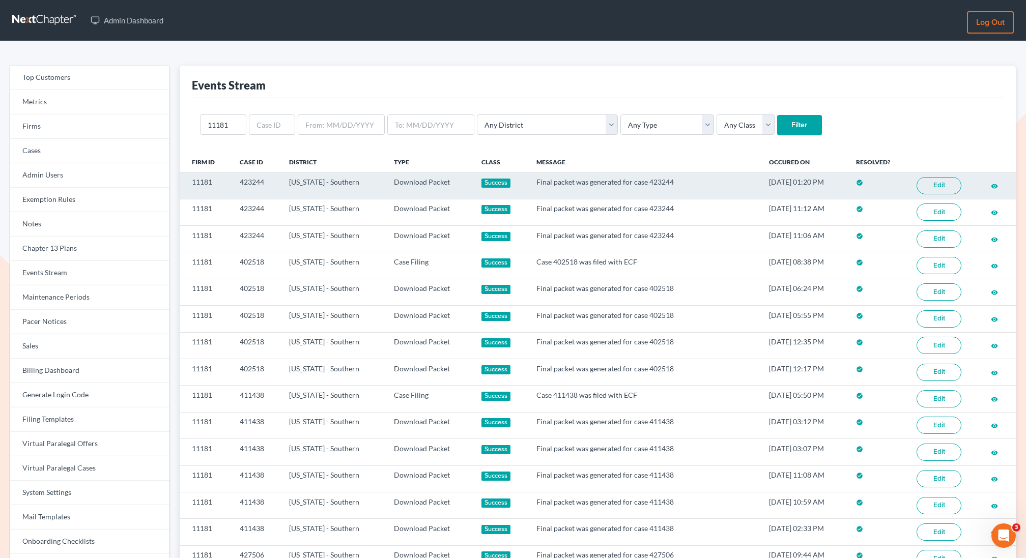
click at [947, 187] on link "Edit" at bounding box center [938, 185] width 45 height 17
